Goal: Transaction & Acquisition: Purchase product/service

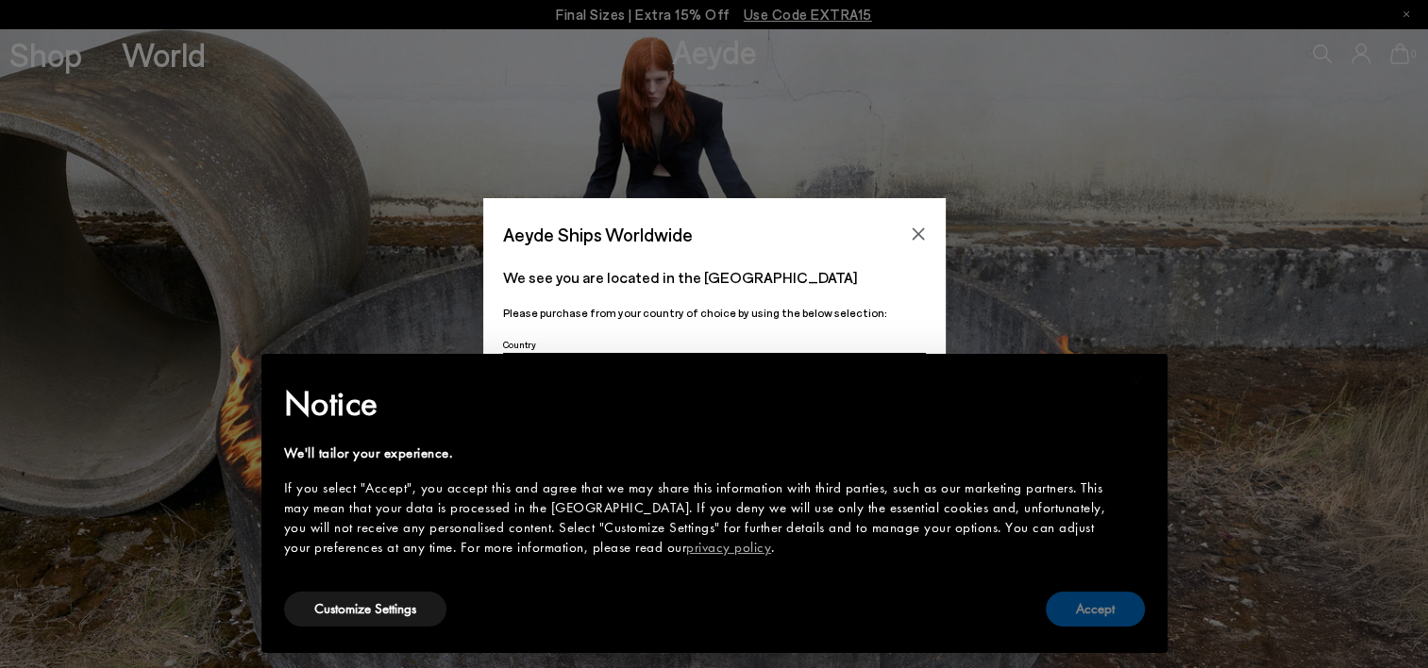
click at [1099, 606] on button "Accept" at bounding box center [1095, 609] width 99 height 35
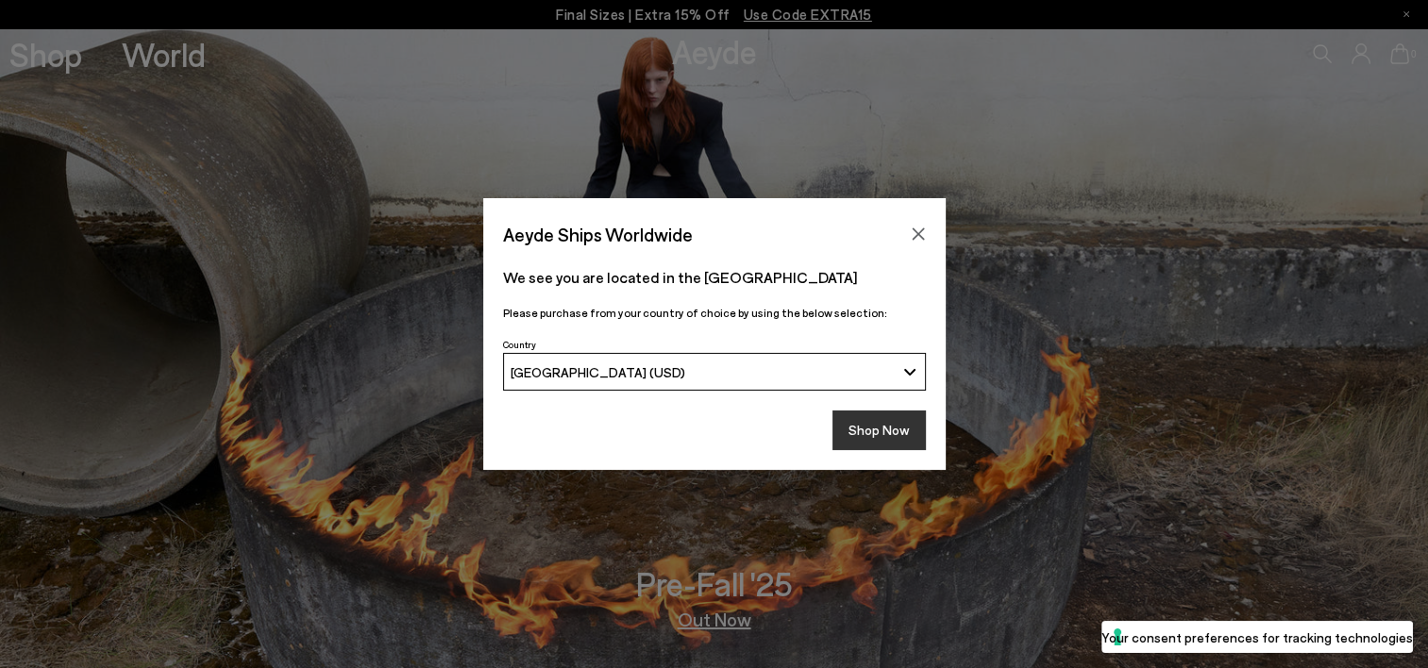
click at [902, 436] on button "Shop Now" at bounding box center [878, 431] width 93 height 40
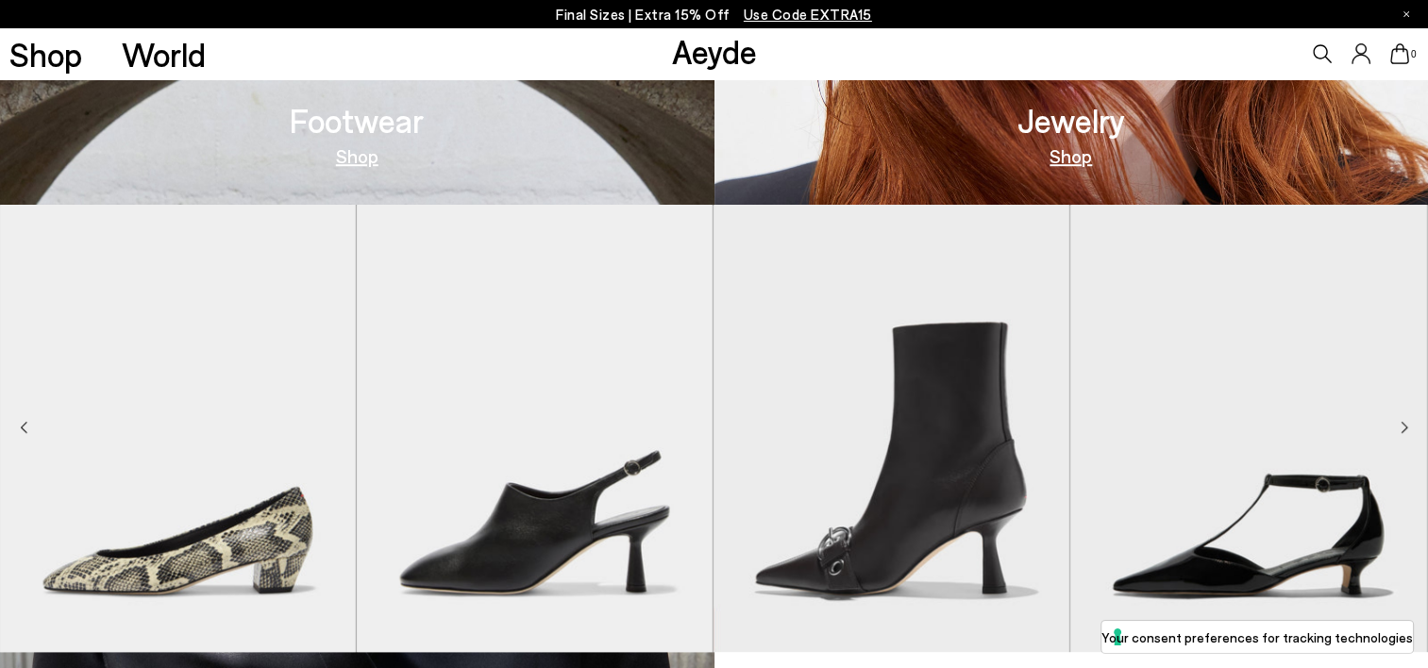
scroll to position [1038, 0]
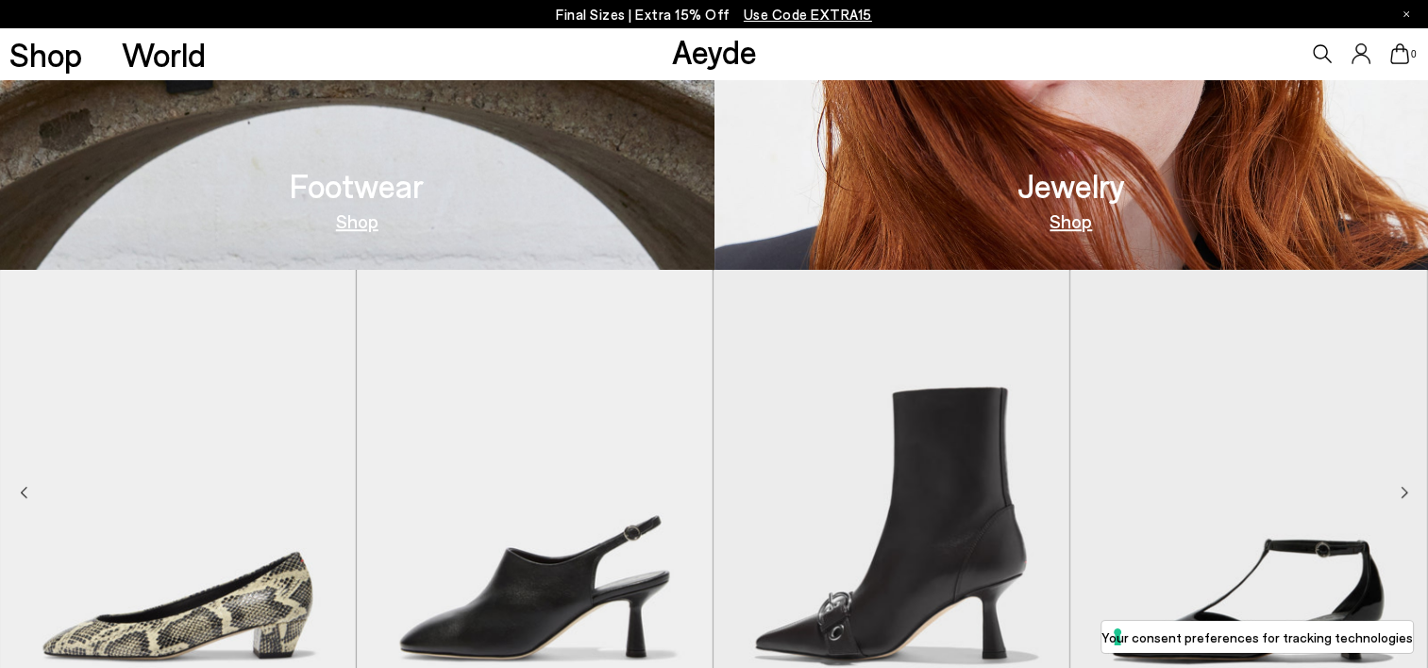
click at [366, 230] on link "Shop" at bounding box center [357, 220] width 42 height 19
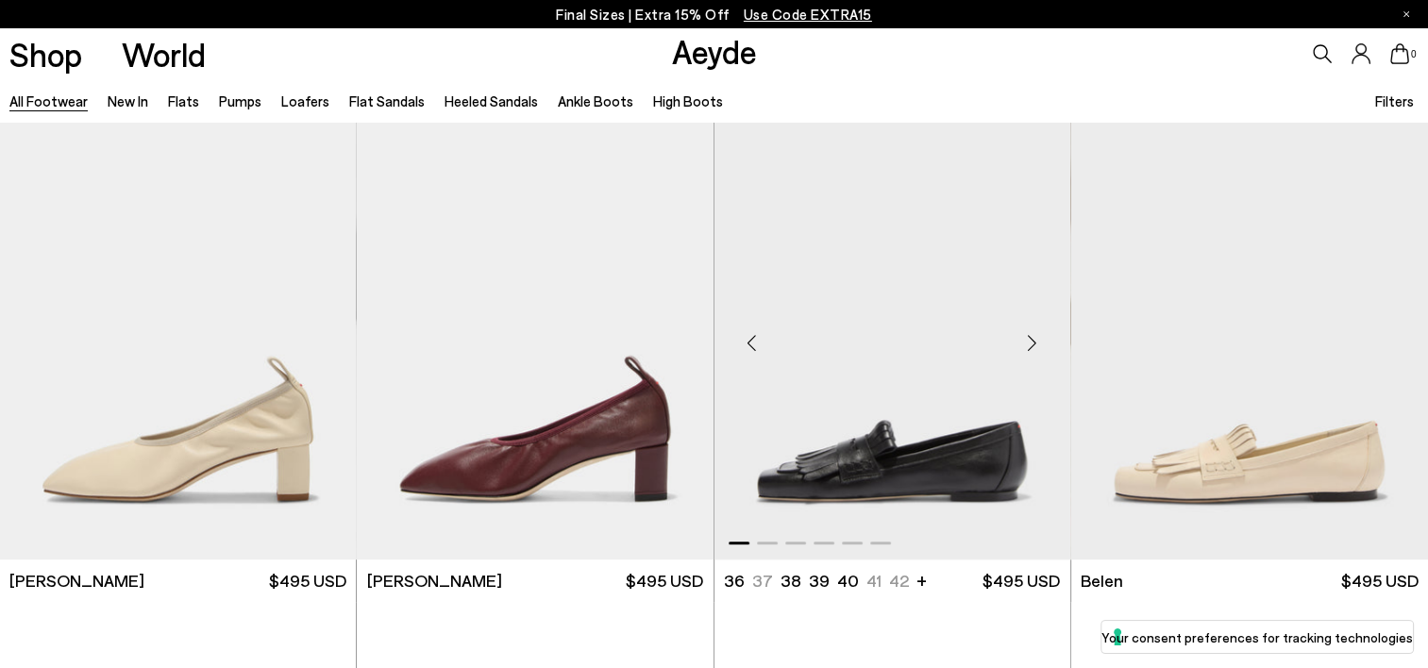
scroll to position [661, 0]
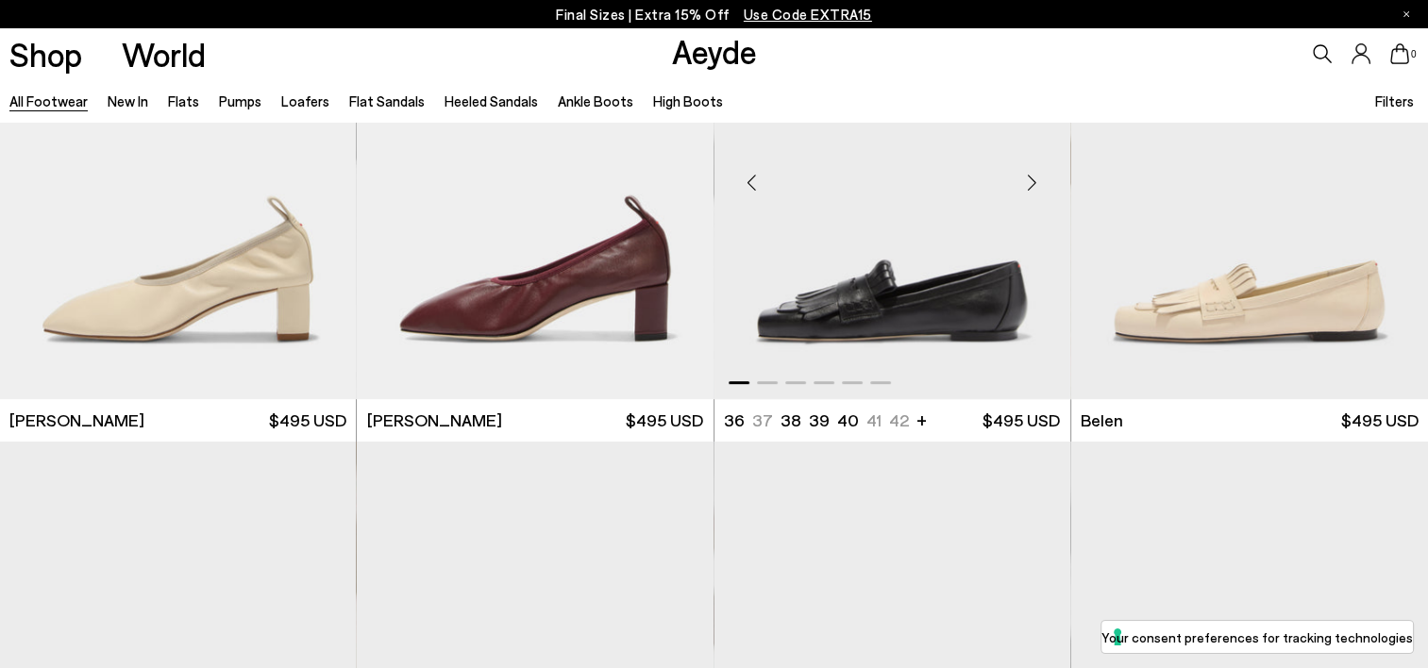
click at [1037, 181] on div "Next slide" at bounding box center [1032, 183] width 57 height 57
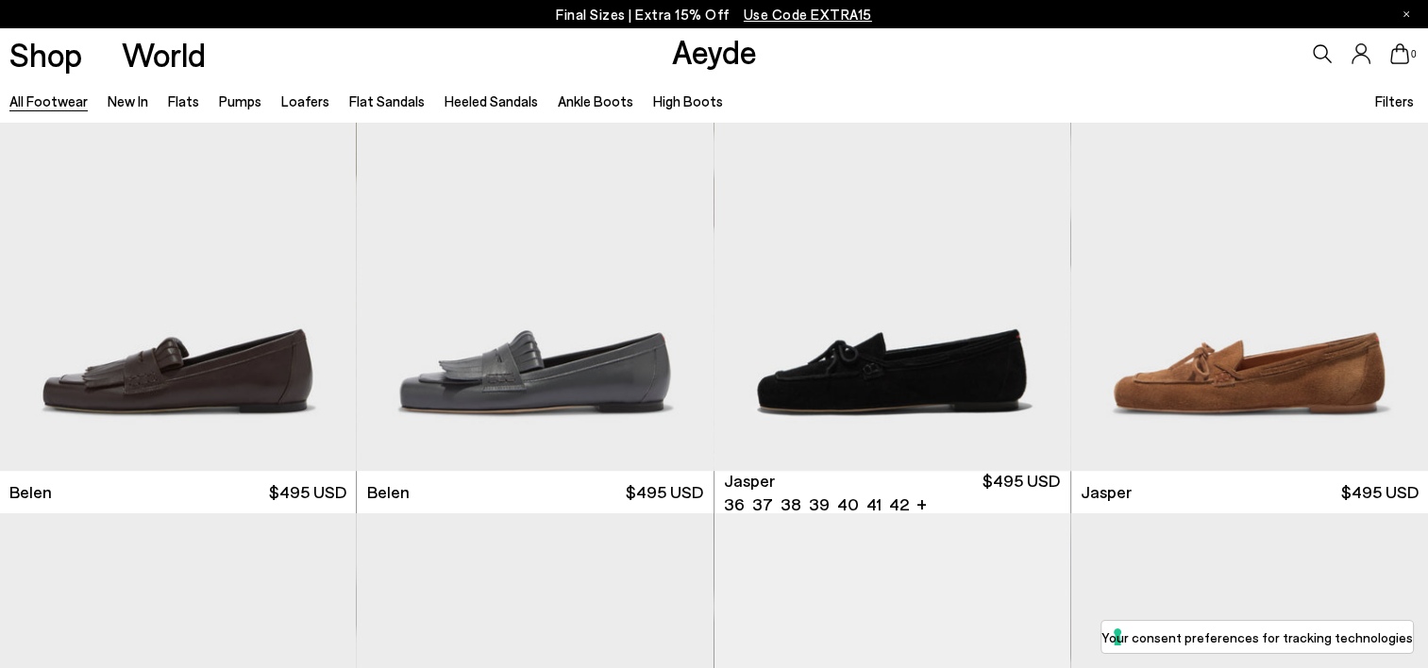
scroll to position [1132, 0]
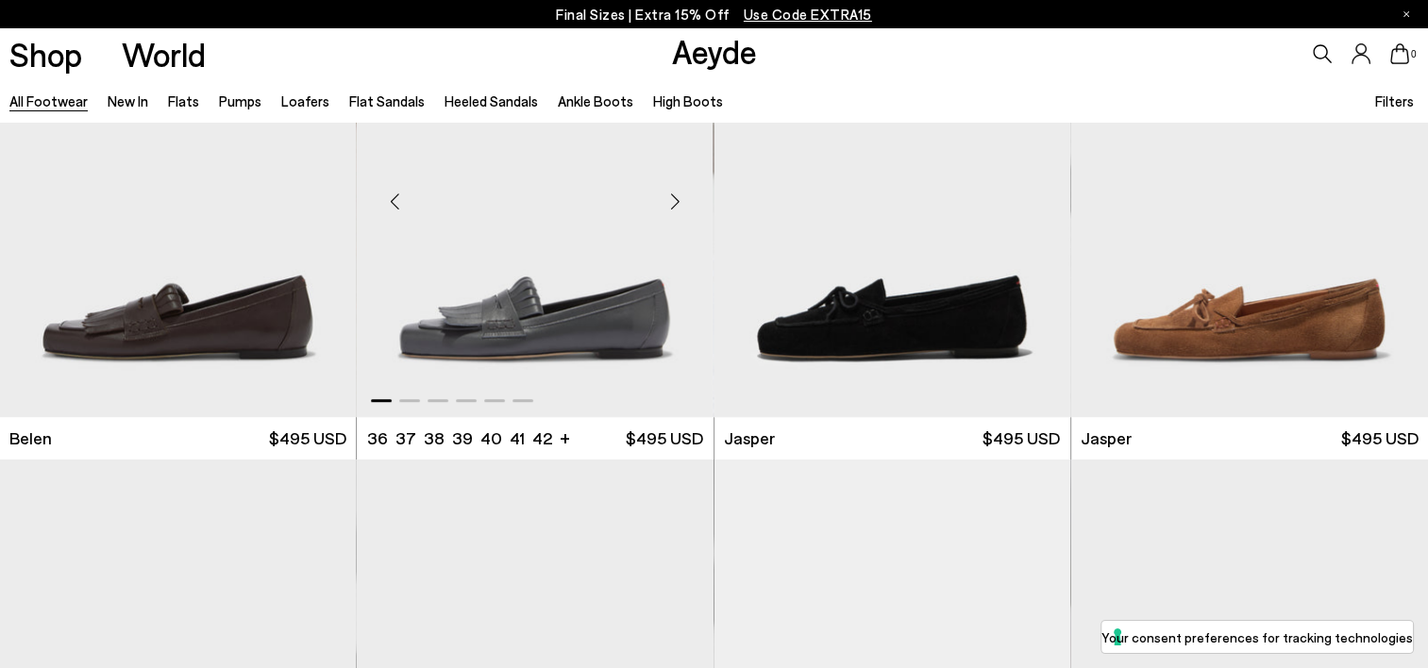
click at [672, 198] on div "Next slide" at bounding box center [675, 201] width 57 height 57
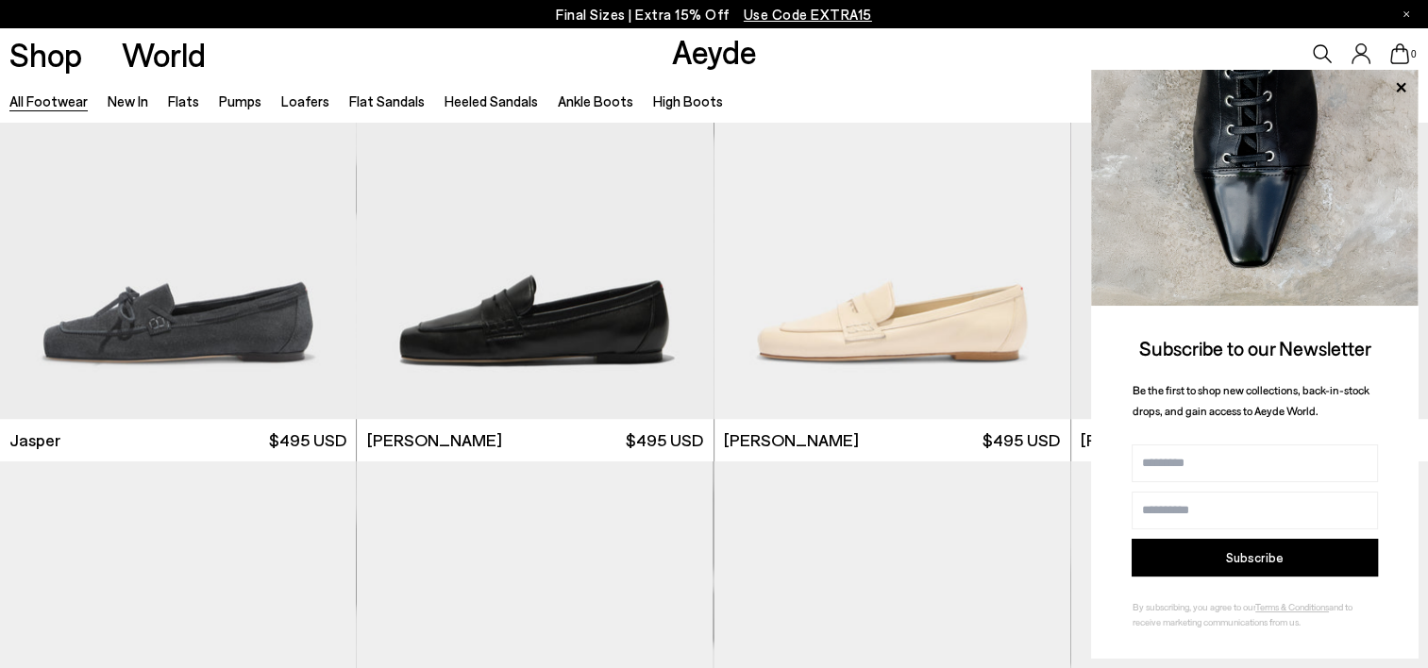
scroll to position [1793, 0]
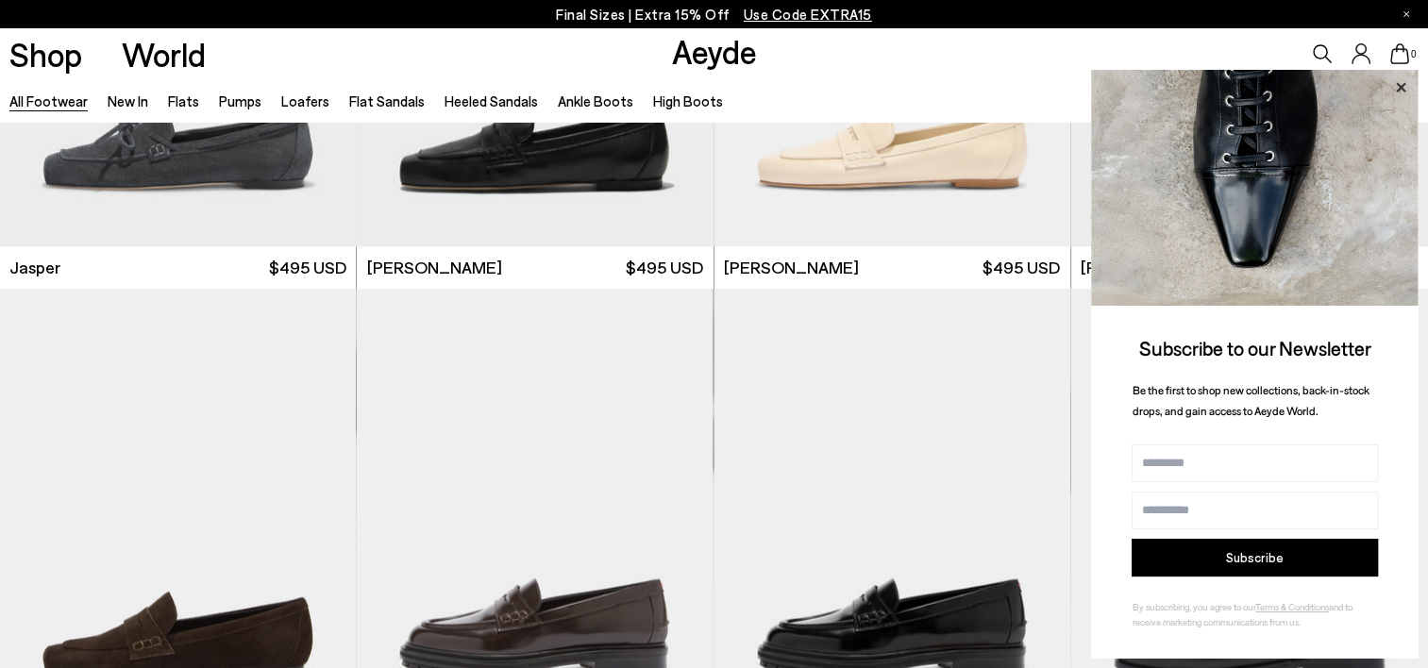
click at [1400, 89] on icon at bounding box center [1400, 86] width 9 height 9
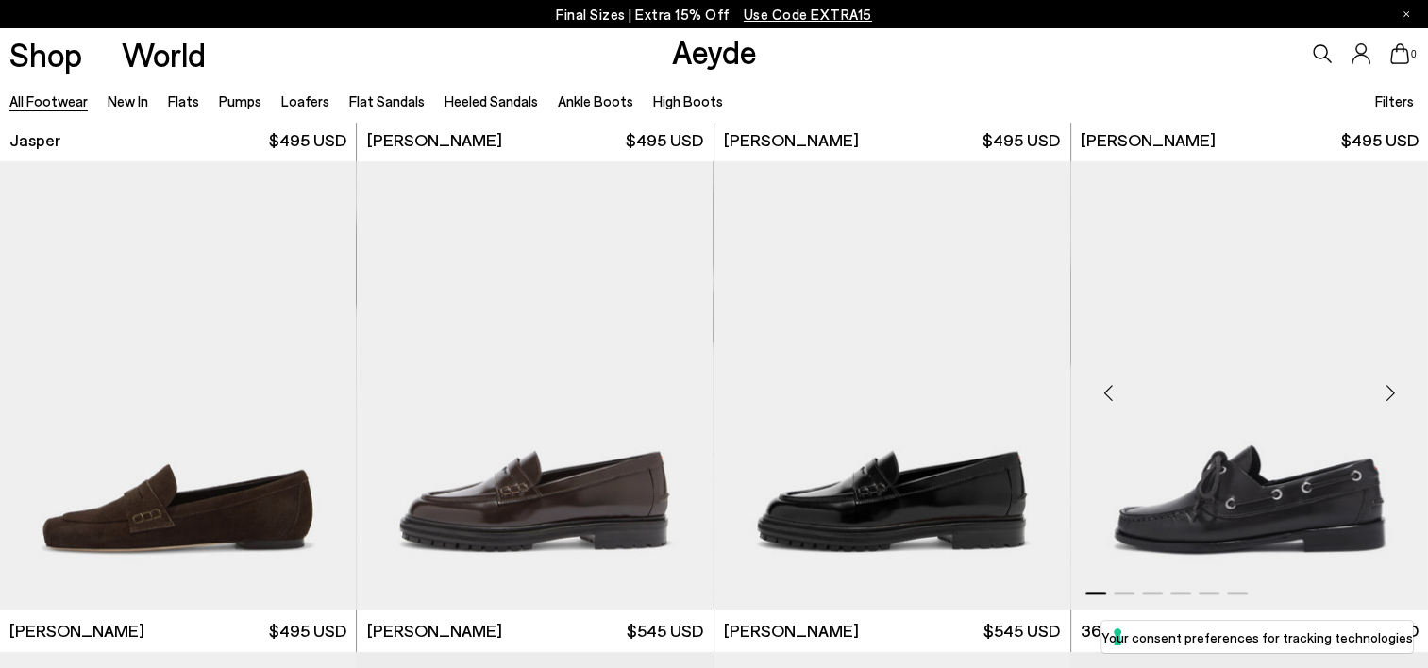
scroll to position [2171, 0]
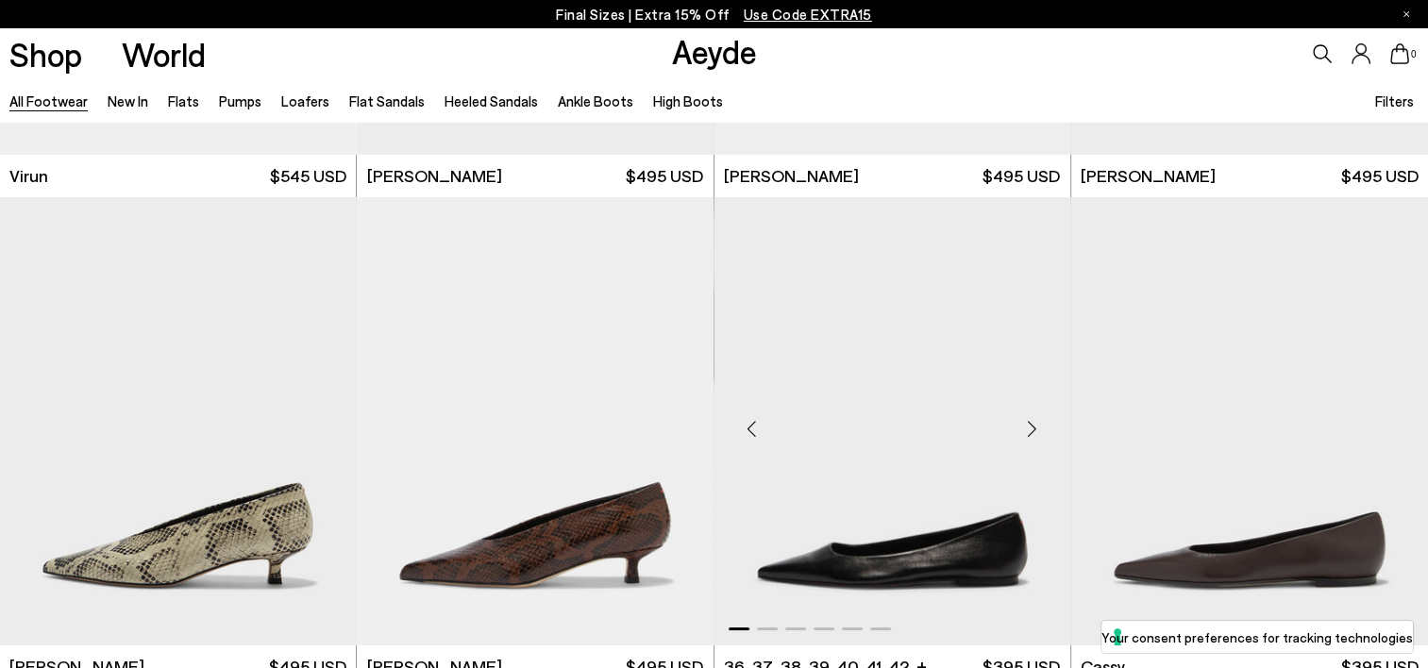
scroll to position [6795, 0]
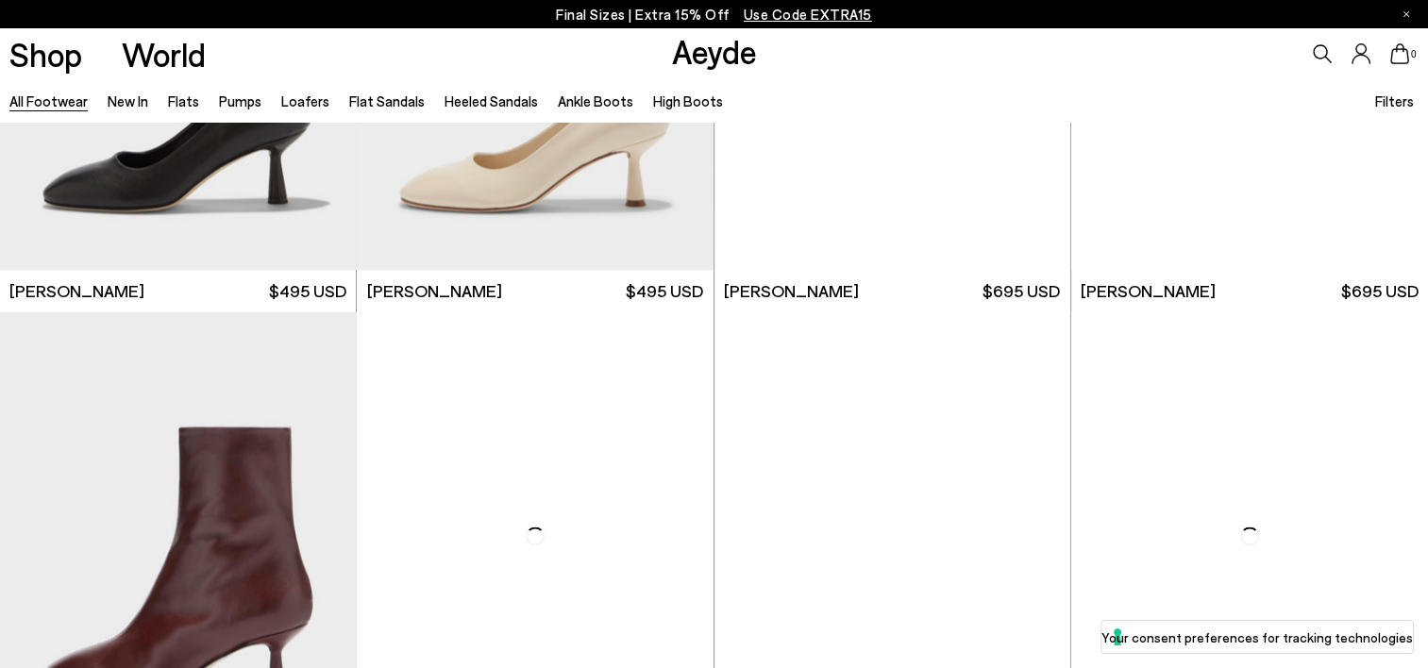
scroll to position [9532, 0]
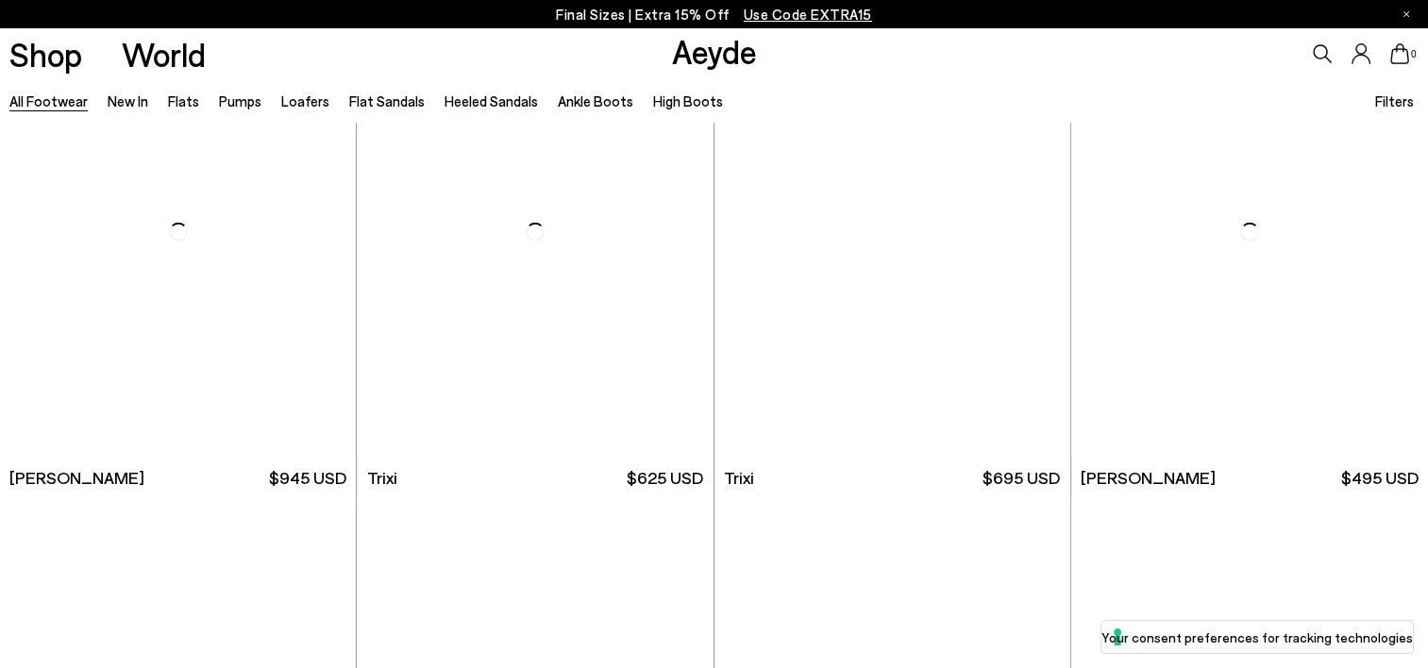
scroll to position [12929, 0]
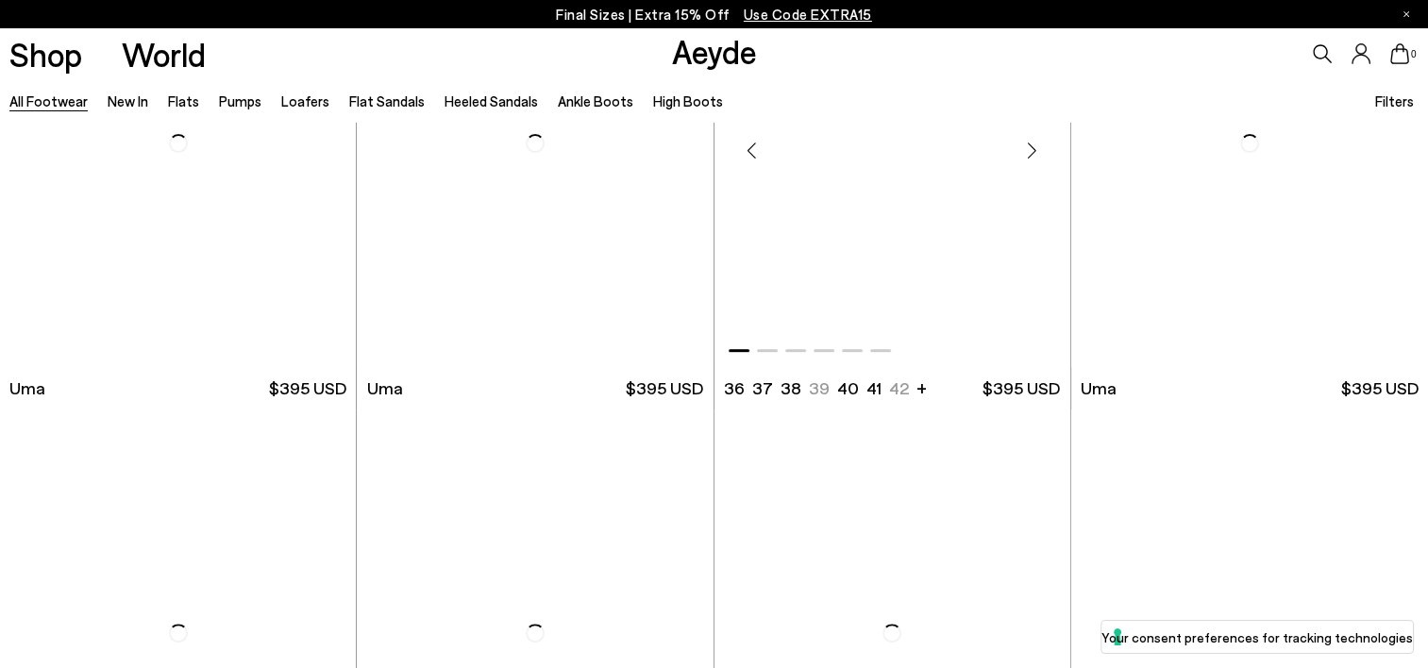
scroll to position [14911, 0]
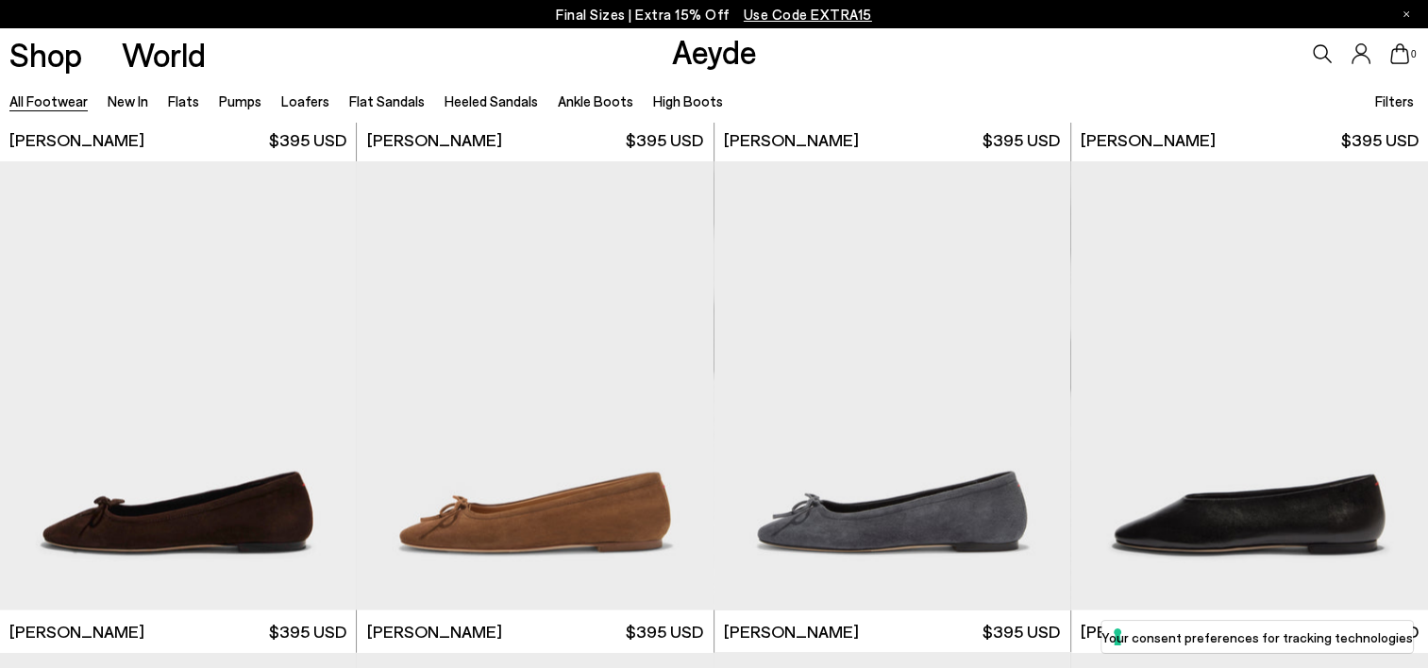
scroll to position [18438, 0]
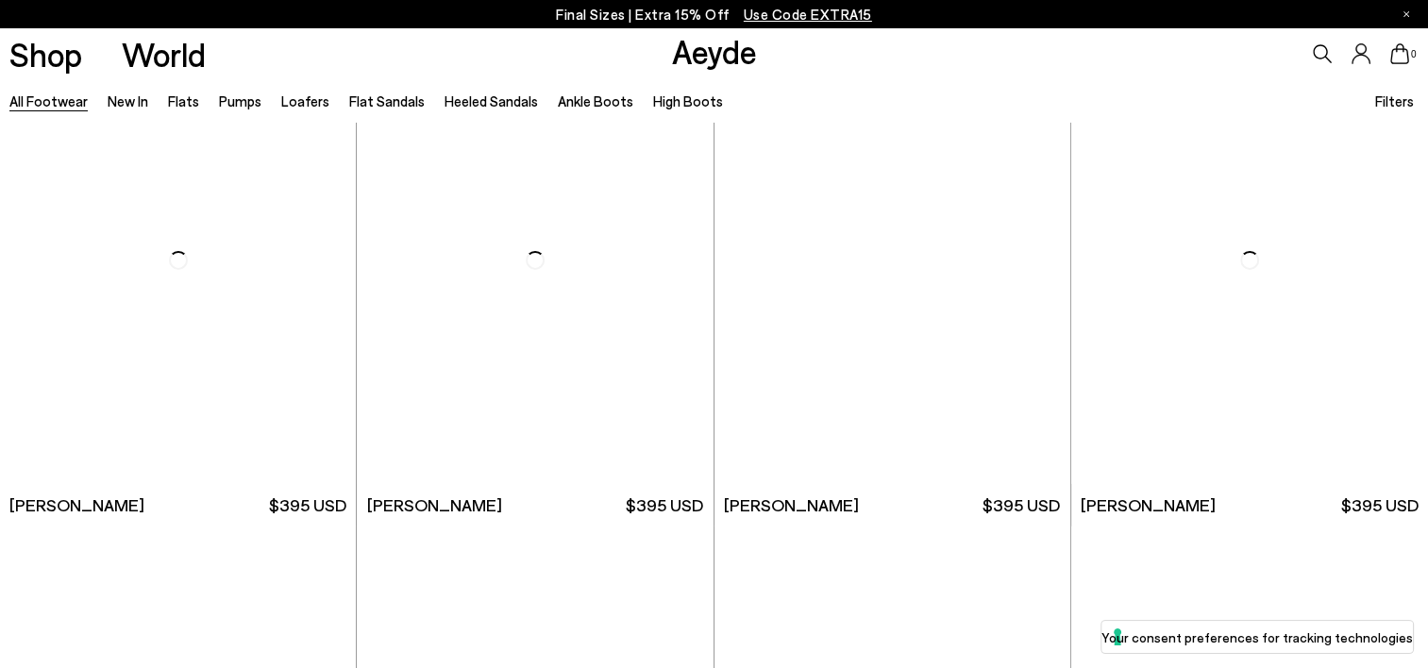
scroll to position [21517, 0]
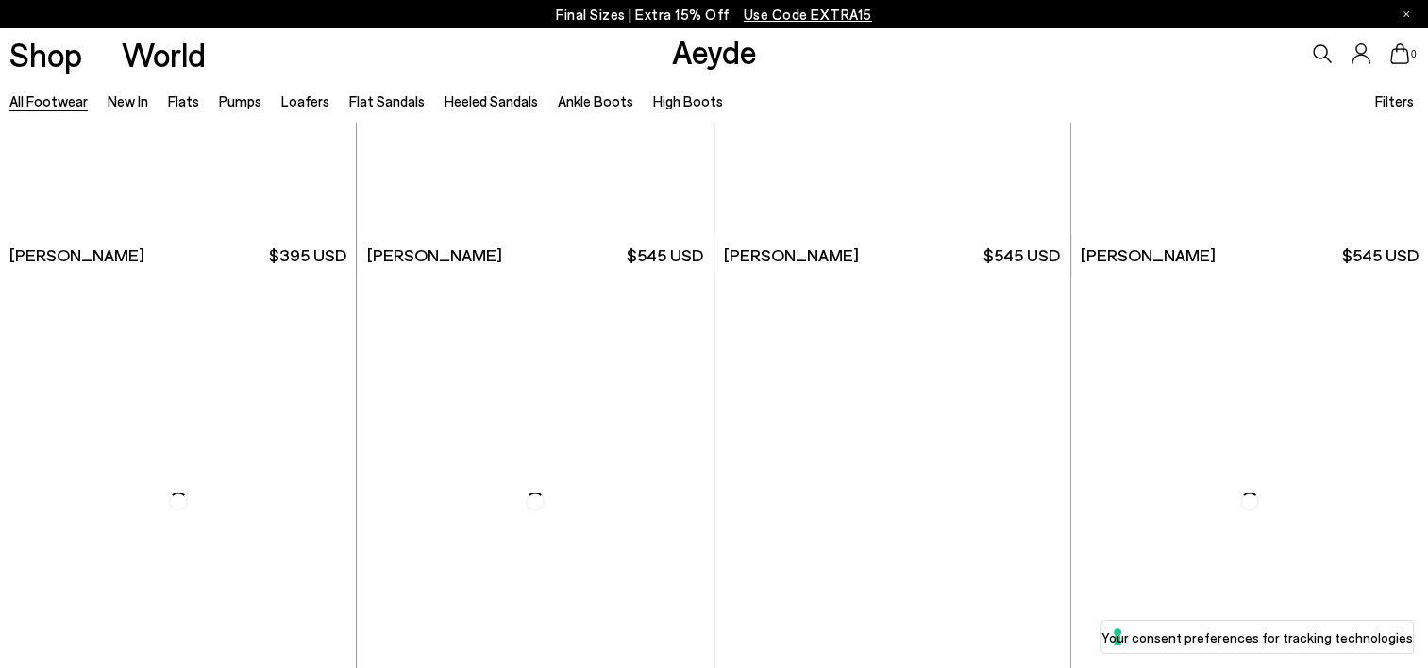
scroll to position [24519, 0]
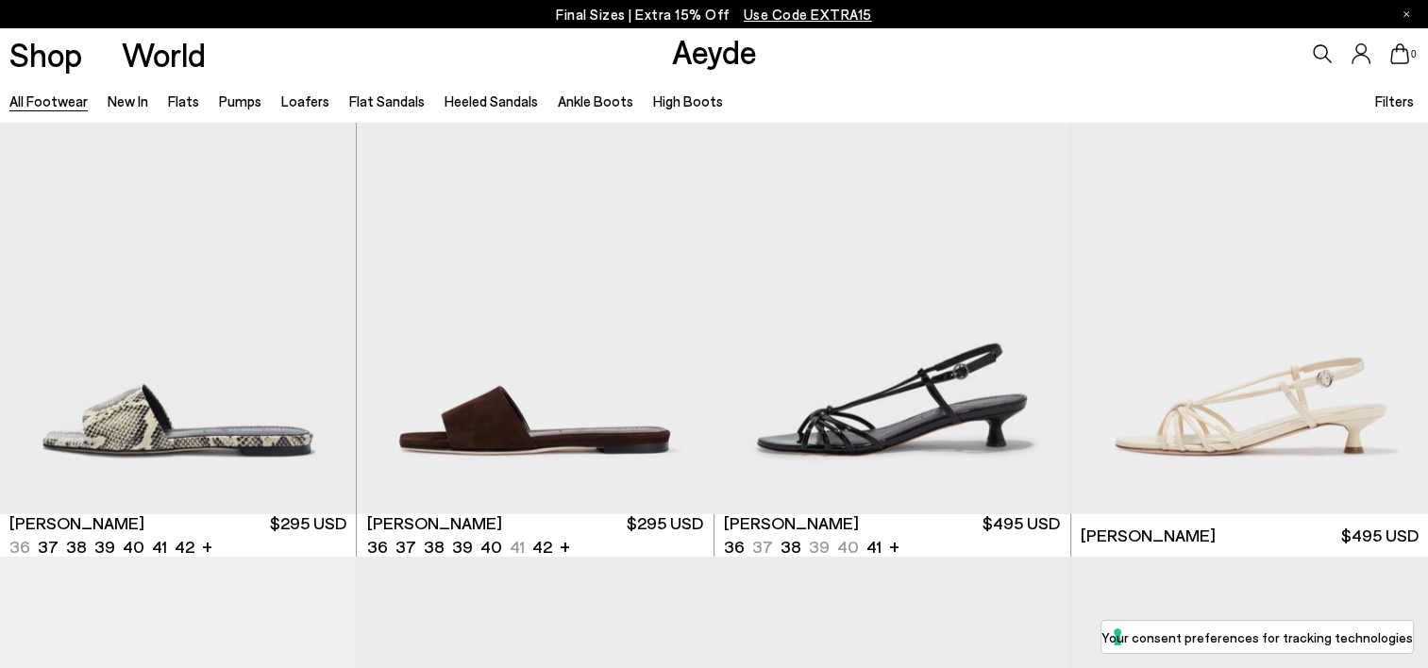
scroll to position [27934, 0]
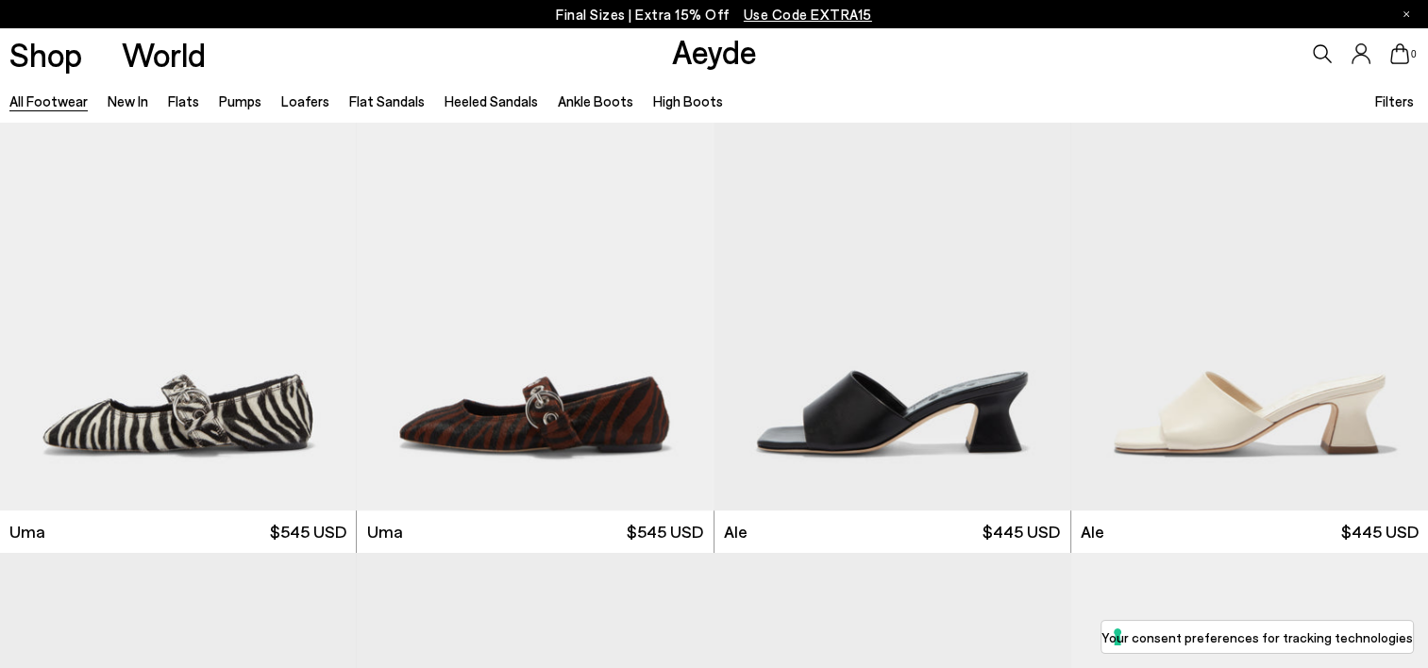
scroll to position [29344, 0]
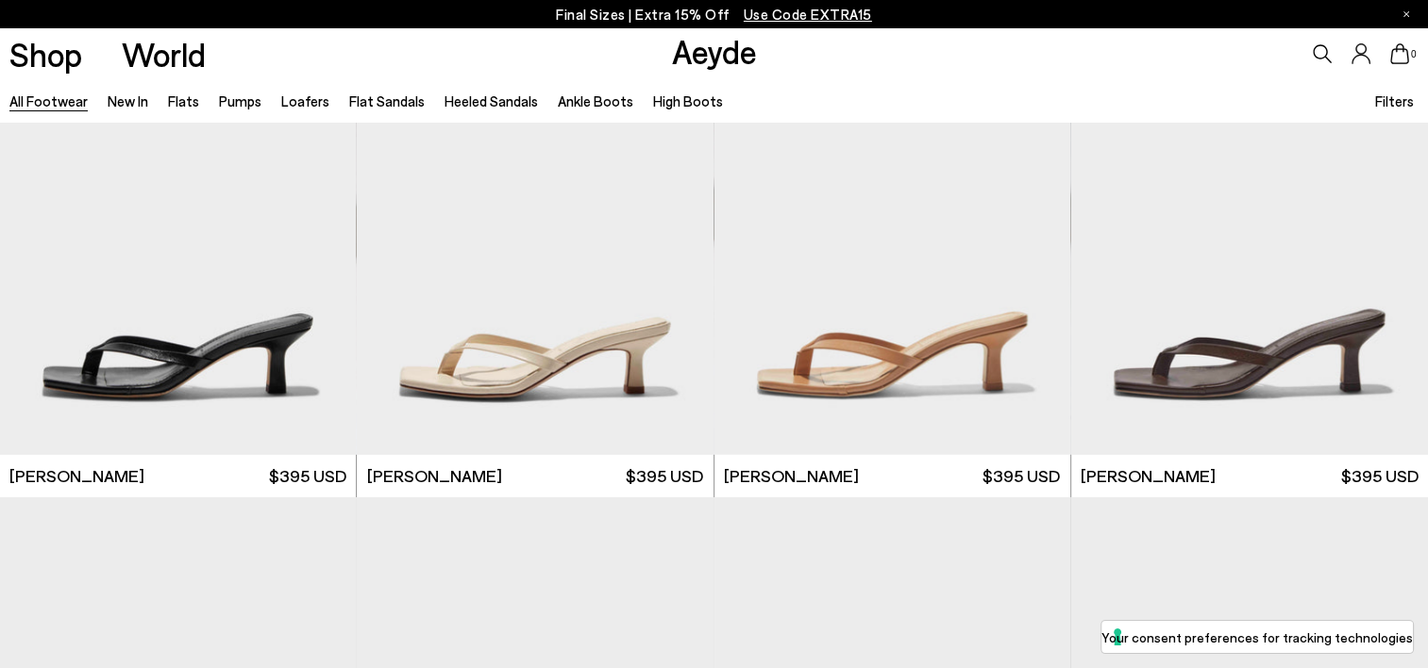
scroll to position [20671, 0]
